Goal: Task Accomplishment & Management: Manage account settings

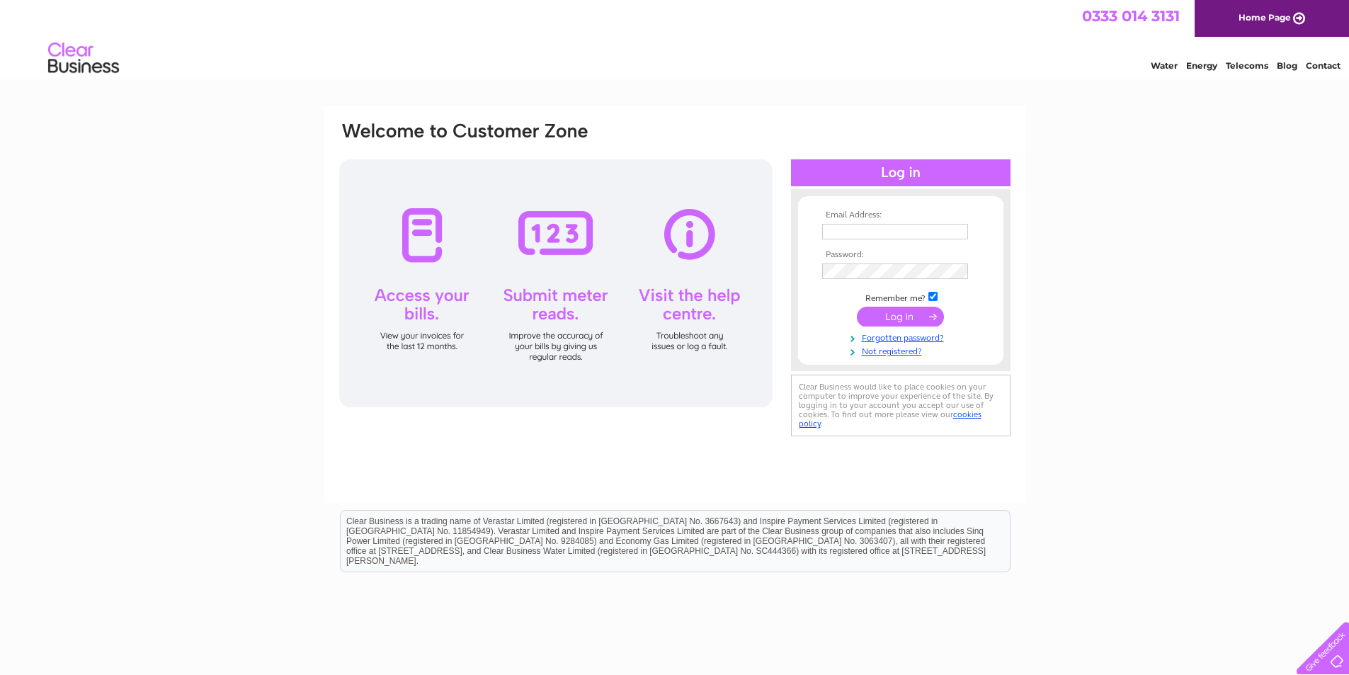
click at [860, 234] on input "text" at bounding box center [895, 232] width 146 height 16
type input "elgin@clunys.co.uk"
click at [857, 308] on input "submit" at bounding box center [900, 318] width 87 height 20
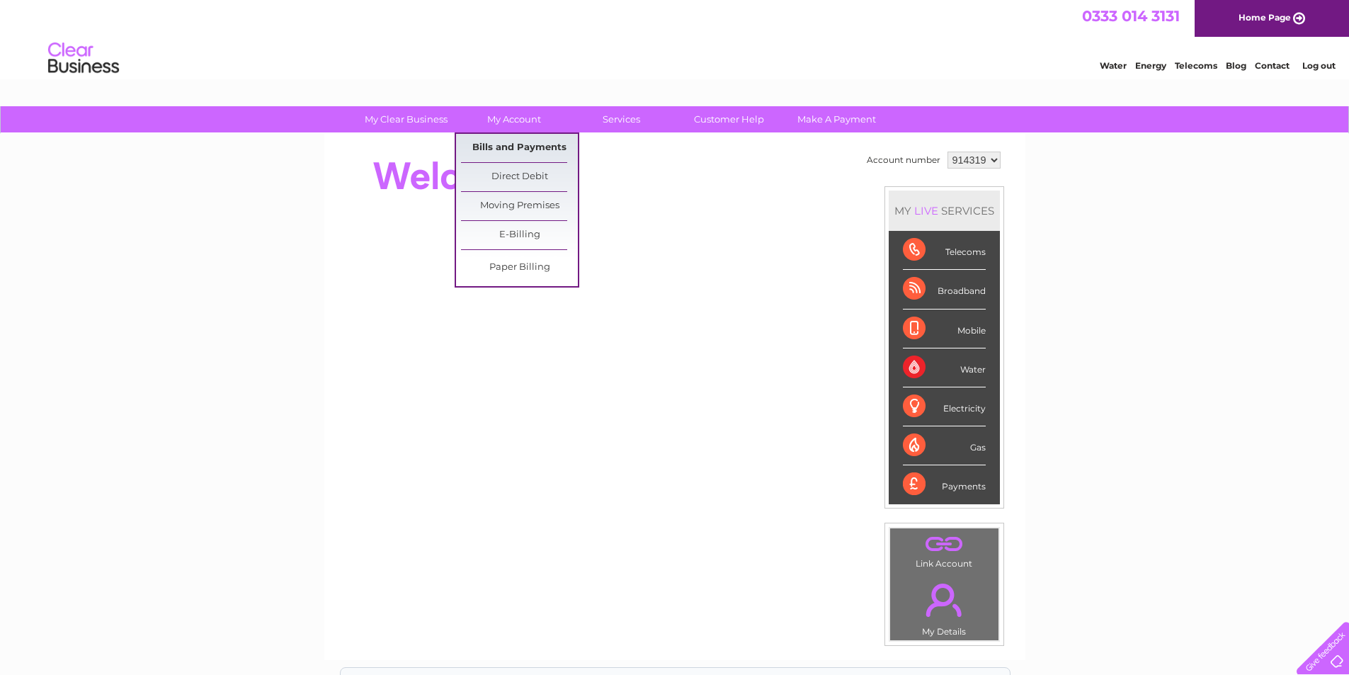
click at [525, 144] on link "Bills and Payments" at bounding box center [519, 148] width 117 height 28
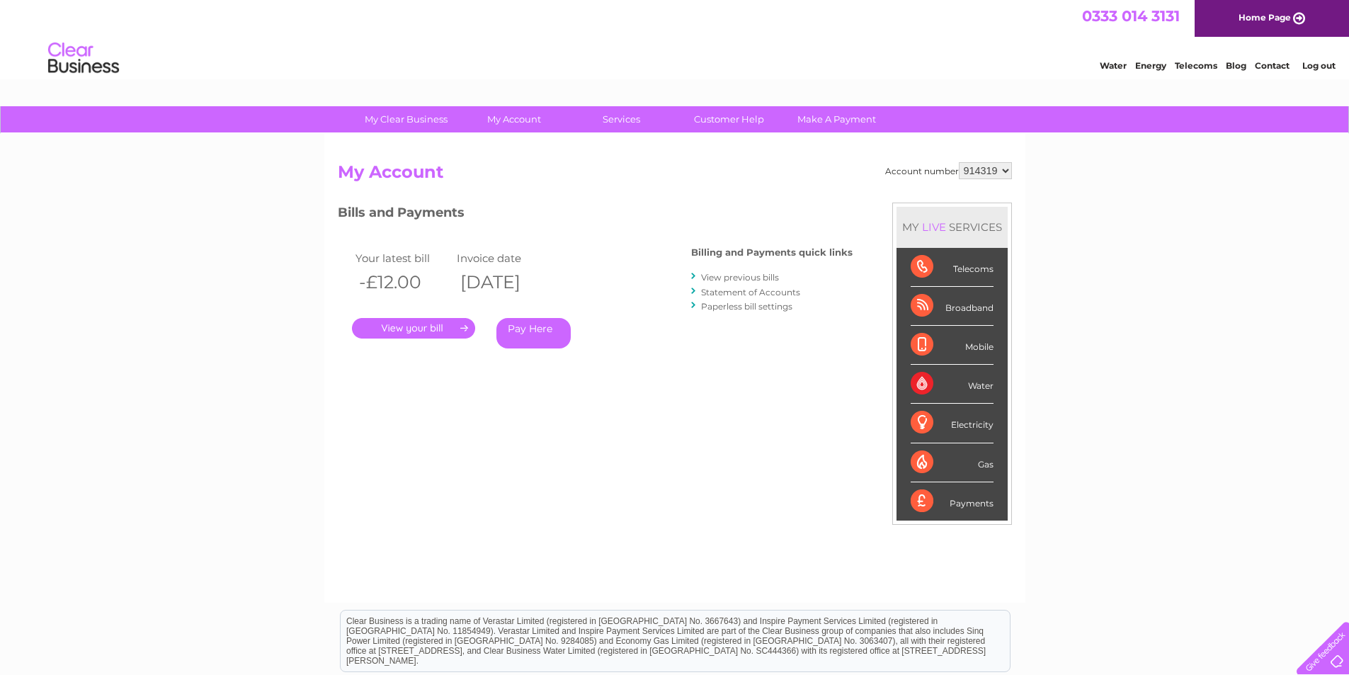
click at [994, 177] on select "914319 951042" at bounding box center [985, 170] width 53 height 17
select select "951042"
click at [959, 162] on select "914319 951042" at bounding box center [985, 170] width 53 height 17
click at [447, 316] on div ". Pay Here" at bounding box center [493, 307] width 283 height 21
click at [440, 323] on link "." at bounding box center [413, 328] width 123 height 21
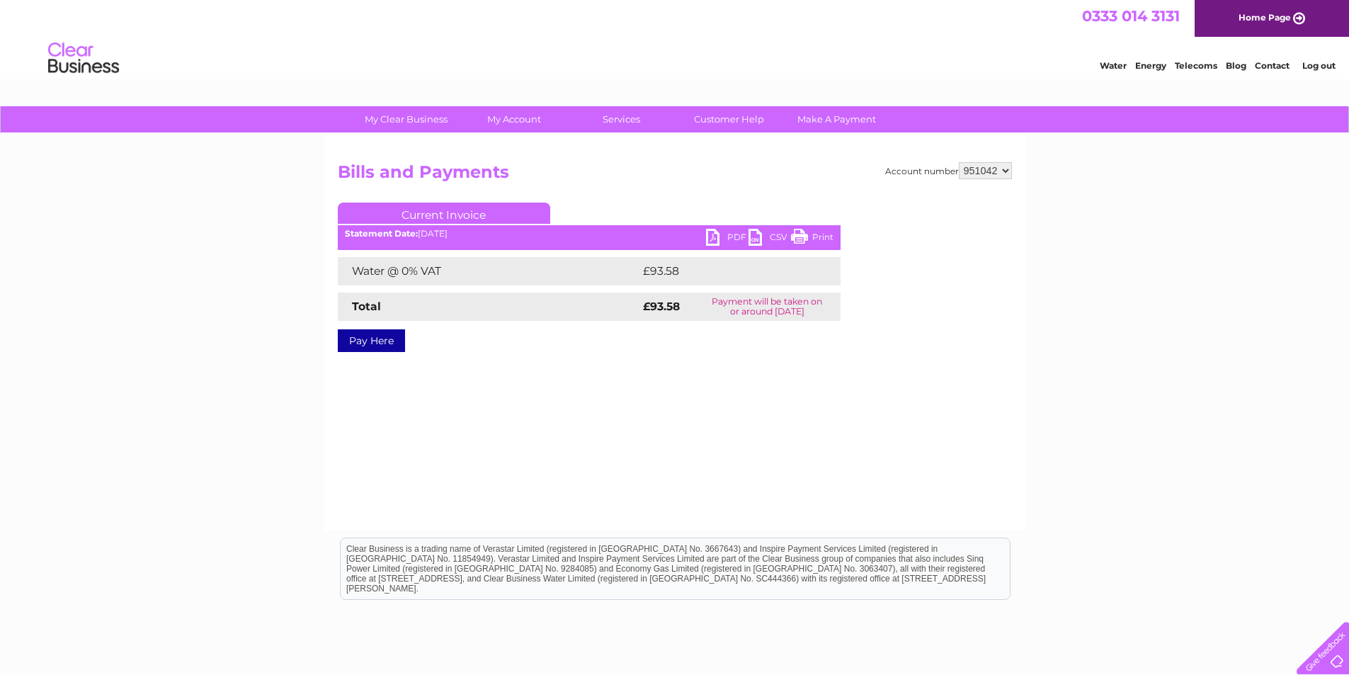
click at [709, 236] on link "PDF" at bounding box center [727, 239] width 42 height 21
